Goal: Information Seeking & Learning: Learn about a topic

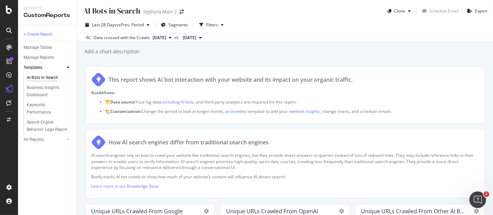
scroll to position [633, 0]
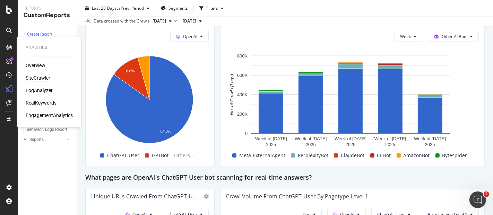
click at [42, 77] on div "SiteCrawler" at bounding box center [38, 78] width 25 height 7
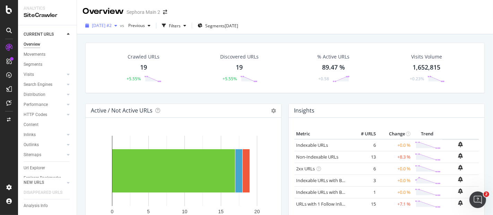
click at [112, 24] on span "[DATE] #2" at bounding box center [102, 26] width 20 height 6
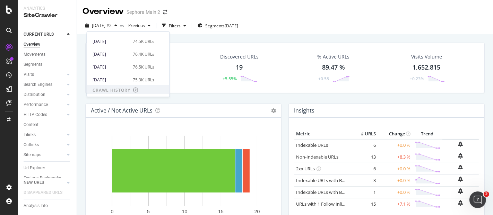
scroll to position [77, 0]
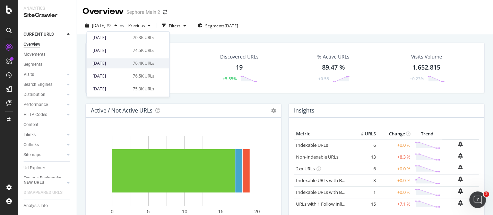
click at [143, 60] on div "76.4K URLs" at bounding box center [144, 63] width 22 height 6
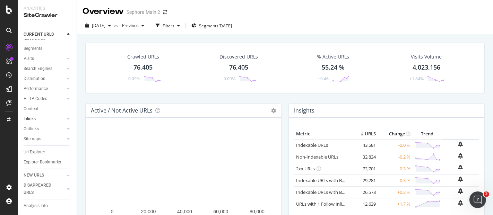
scroll to position [24, 0]
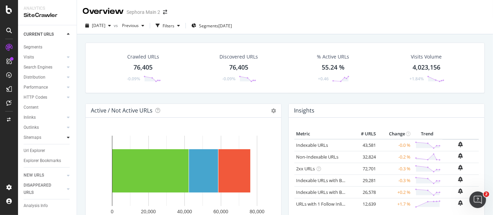
click at [65, 134] on div at bounding box center [68, 137] width 7 height 7
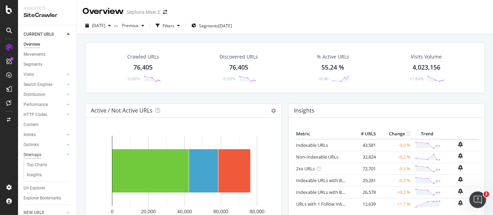
click at [38, 152] on div "Sitemaps" at bounding box center [33, 155] width 18 height 7
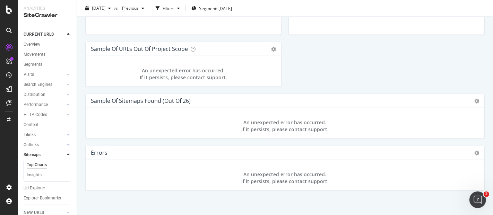
scroll to position [789, 0]
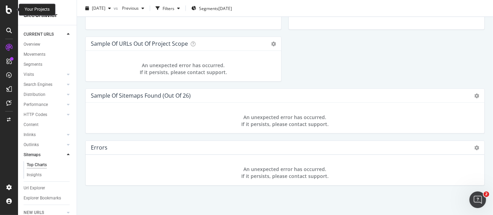
click at [6, 7] on icon at bounding box center [9, 10] width 6 height 8
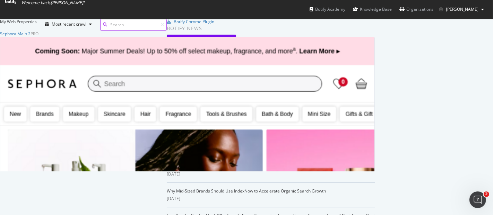
scroll to position [209, 481]
click at [31, 37] on div "Sephora Main 2" at bounding box center [15, 34] width 31 height 6
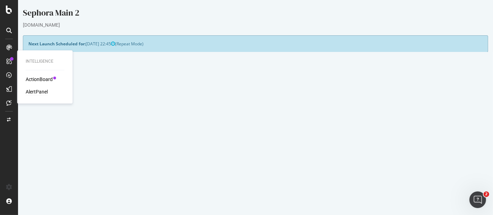
click at [40, 92] on div "AlertPanel" at bounding box center [37, 91] width 22 height 7
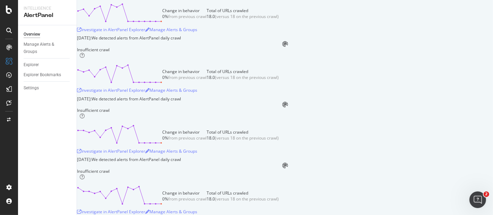
scroll to position [1618, 0]
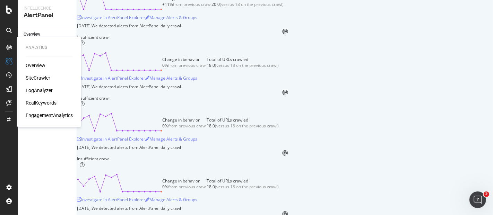
click at [43, 88] on div "LogAnalyzer" at bounding box center [39, 90] width 27 height 7
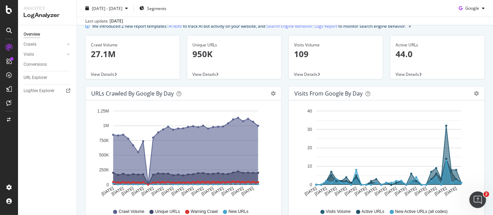
scroll to position [38, 0]
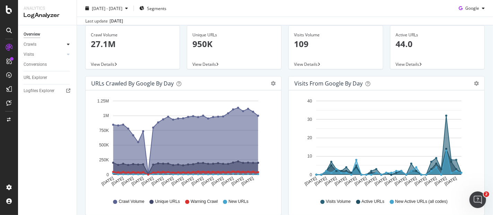
click at [68, 44] on icon at bounding box center [68, 44] width 3 height 4
click at [54, 54] on div "Daily Distribution" at bounding box center [43, 54] width 32 height 7
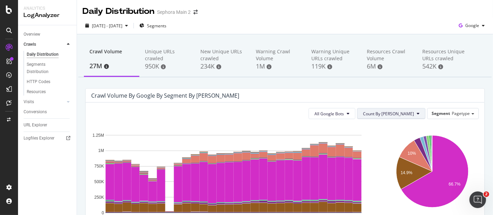
click at [401, 117] on button "Count By [PERSON_NAME]" at bounding box center [391, 113] width 68 height 11
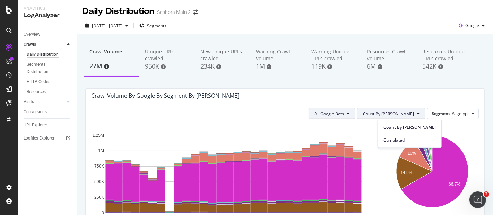
click at [344, 112] on span "All Google Bots" at bounding box center [329, 114] width 29 height 6
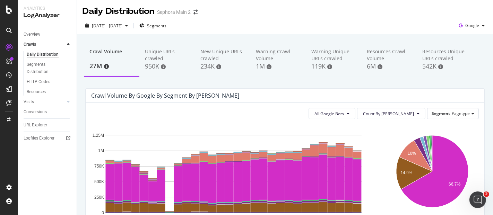
click at [413, 91] on div "Crawl Volume by google by Segment by [PERSON_NAME]" at bounding box center [285, 96] width 399 height 14
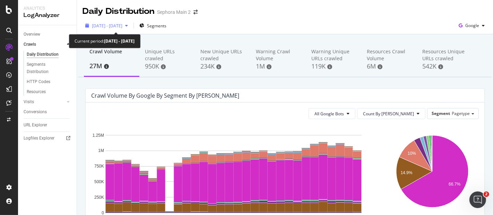
click at [128, 27] on icon "button" at bounding box center [126, 26] width 3 height 4
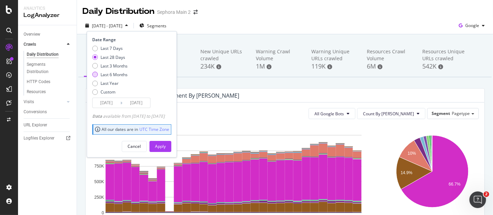
click at [117, 74] on div "Last 6 Months" at bounding box center [114, 75] width 27 height 6
type input "[DATE]"
click at [166, 144] on div "Apply" at bounding box center [160, 147] width 11 height 6
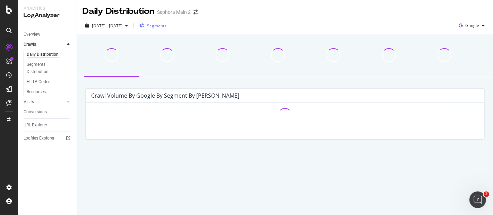
click at [166, 26] on span "Segments" at bounding box center [156, 26] width 19 height 6
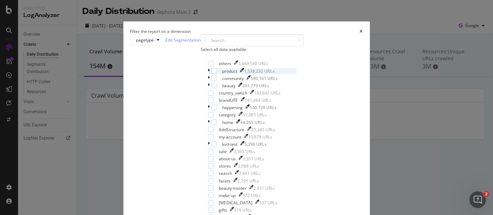
click at [208, 74] on div "product 1,538,232 URLs" at bounding box center [252, 71] width 89 height 6
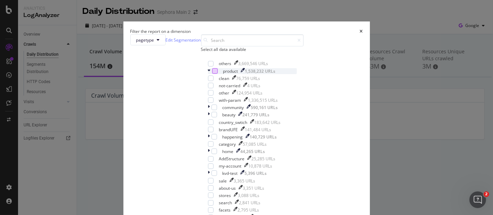
click at [212, 74] on div "modal" at bounding box center [215, 71] width 6 height 6
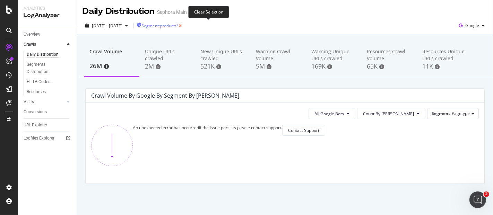
click at [182, 25] on icon "button" at bounding box center [180, 26] width 3 height 4
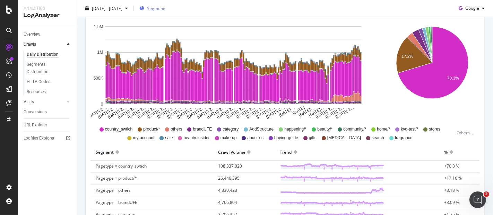
scroll to position [72, 0]
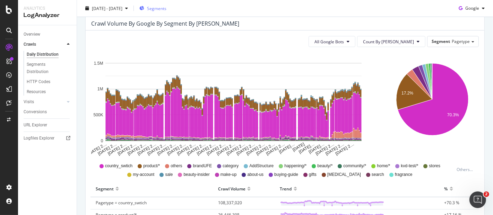
click at [166, 7] on span "Segments" at bounding box center [156, 8] width 19 height 6
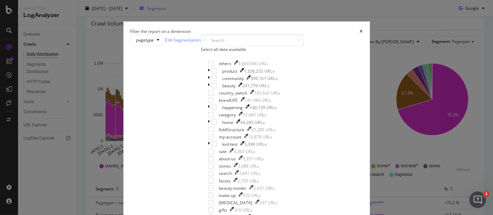
scroll to position [32, 0]
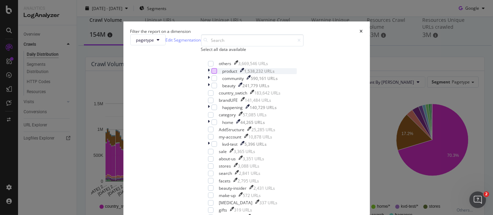
click at [212, 74] on div "modal" at bounding box center [215, 71] width 6 height 6
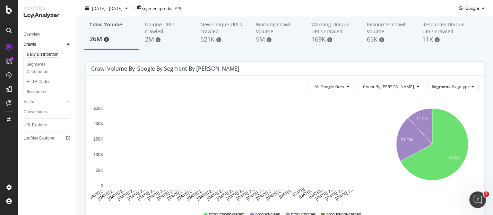
scroll to position [77, 0]
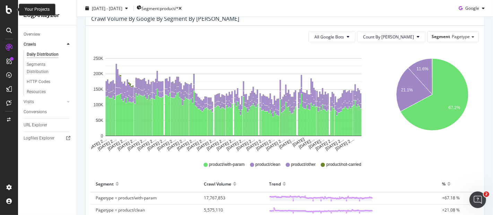
click at [6, 7] on icon at bounding box center [9, 10] width 6 height 8
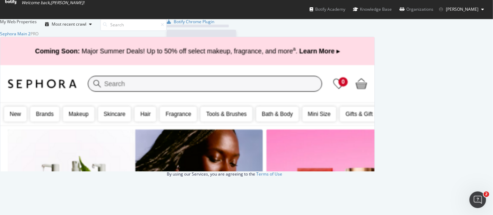
scroll to position [209, 481]
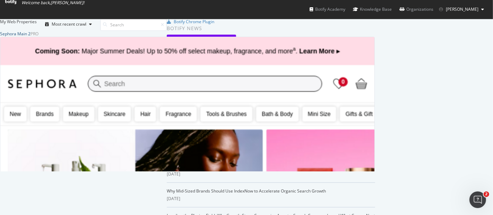
click at [31, 37] on div "Sephora Main 2" at bounding box center [15, 34] width 31 height 6
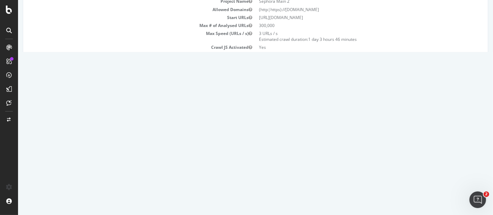
scroll to position [154, 0]
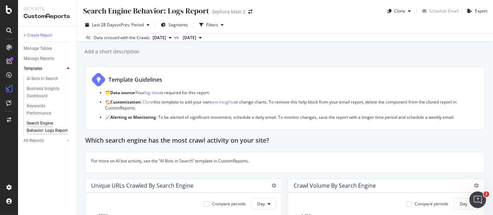
scroll to position [154, 0]
